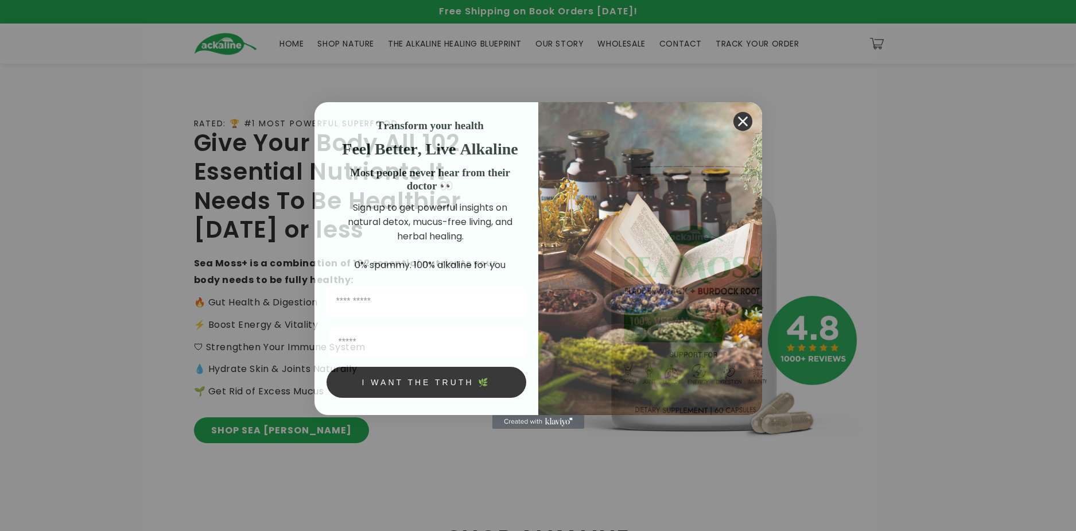
click at [737, 118] on circle "Close dialog" at bounding box center [742, 121] width 19 height 19
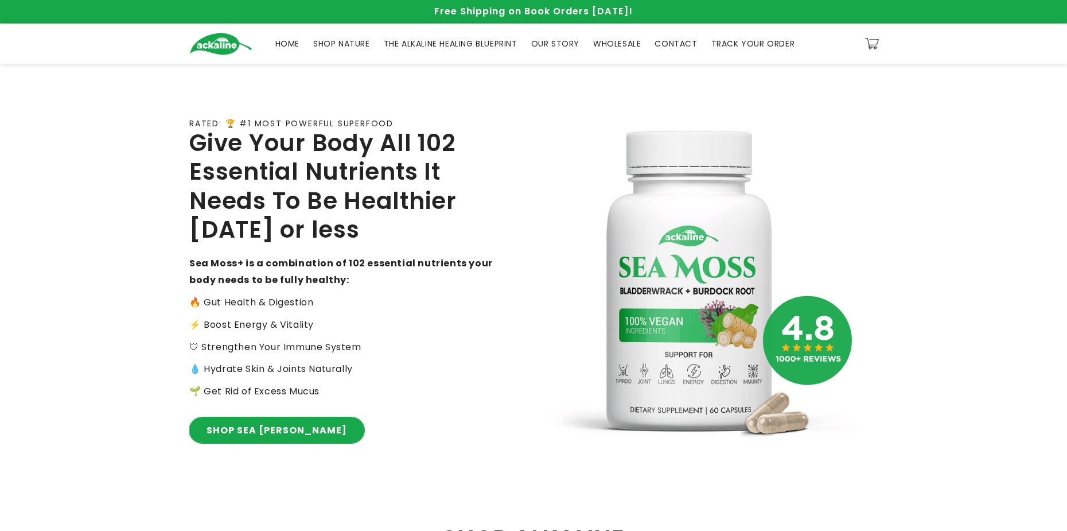
click at [254, 426] on link "SHOP SEA MOSS" at bounding box center [276, 430] width 175 height 26
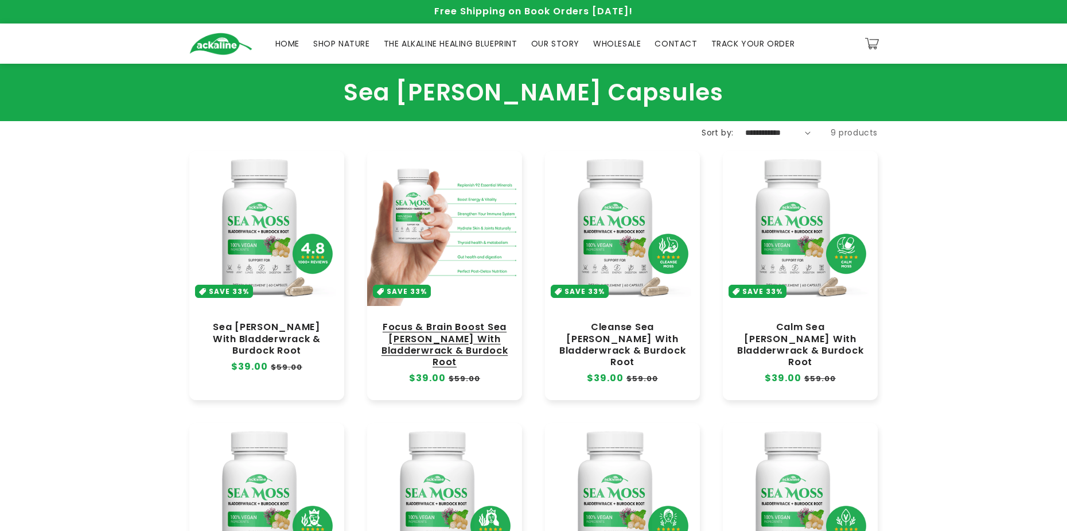
click at [445, 368] on link "Focus & Brain Boost Sea [PERSON_NAME] With Bladderwrack & Burdock Root" at bounding box center [445, 344] width 132 height 46
